Goal: Find specific page/section: Find specific page/section

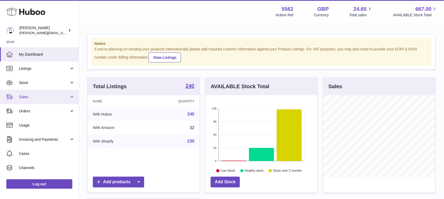
click at [39, 99] on span "Sales" at bounding box center [44, 97] width 50 height 5
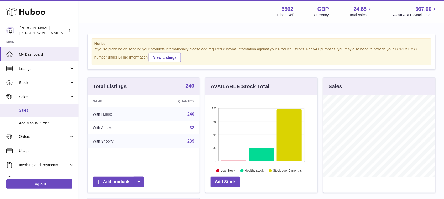
click at [33, 111] on span "Sales" at bounding box center [47, 110] width 56 height 5
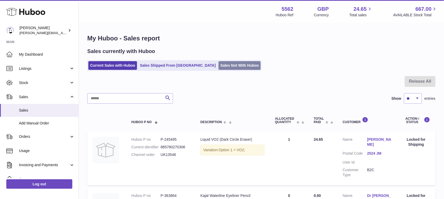
click at [219, 65] on link "Sales Not With Huboo" at bounding box center [240, 65] width 42 height 9
